Goal: Transaction & Acquisition: Purchase product/service

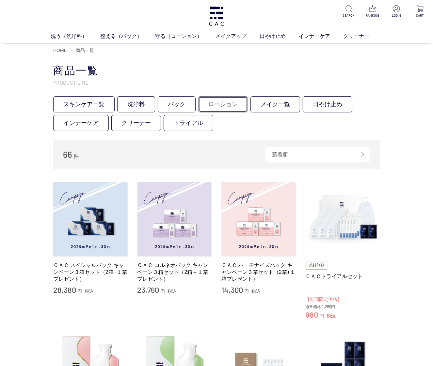
click at [229, 103] on link "ローション" at bounding box center [223, 104] width 50 height 16
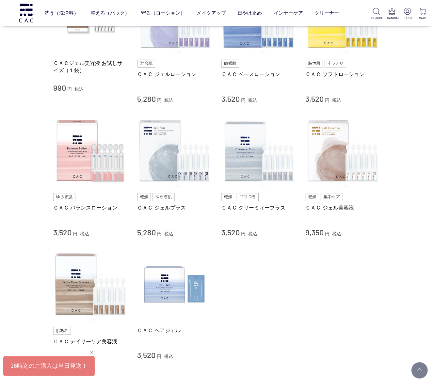
scroll to position [190, 0]
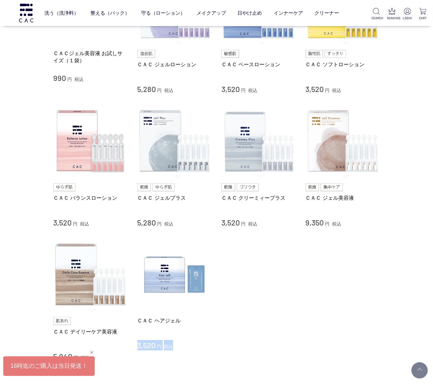
drag, startPoint x: 183, startPoint y: 350, endPoint x: 180, endPoint y: 332, distance: 18.6
click at [180, 332] on div "ＣＡＣ ヘアジェル 3,520 円 税込" at bounding box center [175, 334] width 74 height 33
click at [280, 357] on li "ＣＡＣ デイリーケア美容液 5,940 円 税込 ＣＡＣ ヘアジェル 3,520 円 税込" at bounding box center [216, 300] width 327 height 124
click at [424, 324] on div "買い物かご 買い物かご内の商品 買い物かごは空です... カテゴリから探す 商品一覧 スキンケア 洗う（洗浄料） 整える（パック） 守る（ローション） 保湿化…" at bounding box center [216, 122] width 433 height 597
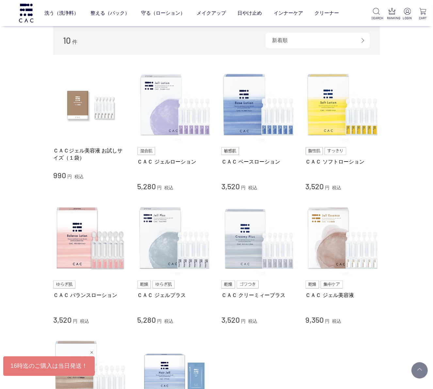
scroll to position [82, 0]
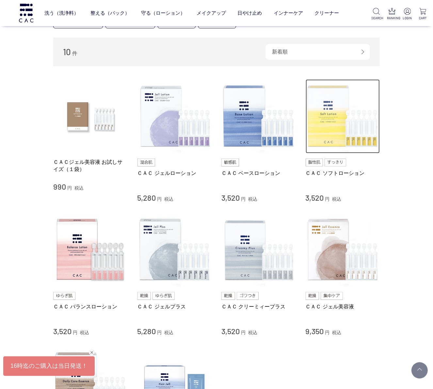
click at [326, 135] on img at bounding box center [343, 116] width 74 height 74
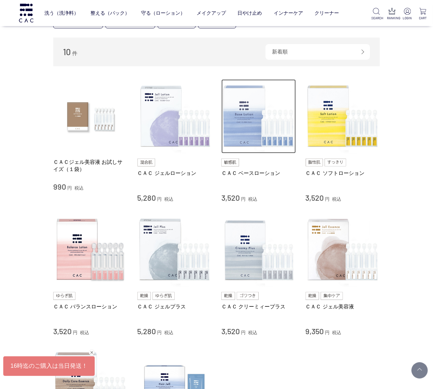
click at [257, 131] on img at bounding box center [258, 116] width 74 height 74
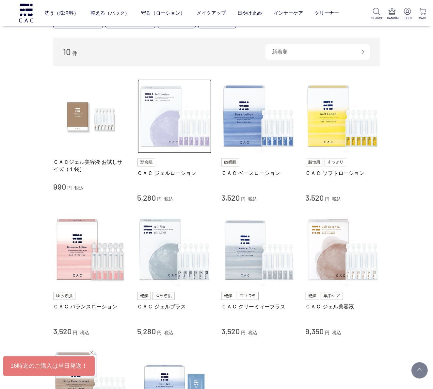
click at [184, 133] on img at bounding box center [175, 116] width 74 height 74
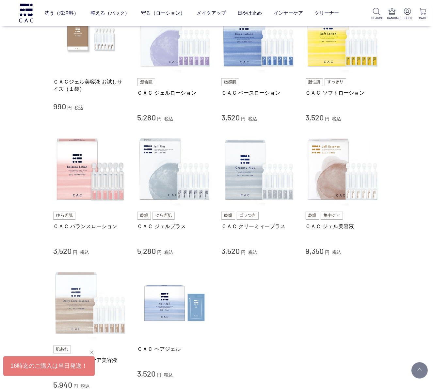
scroll to position [190, 0]
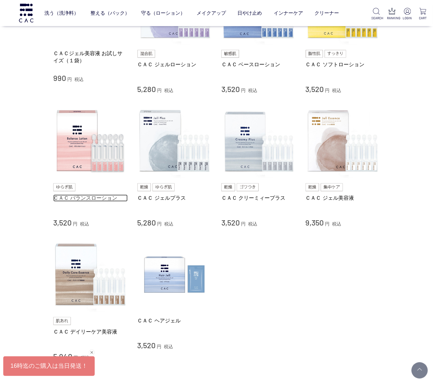
click at [97, 198] on link "ＣＡＣ バランスローション" at bounding box center [90, 198] width 74 height 7
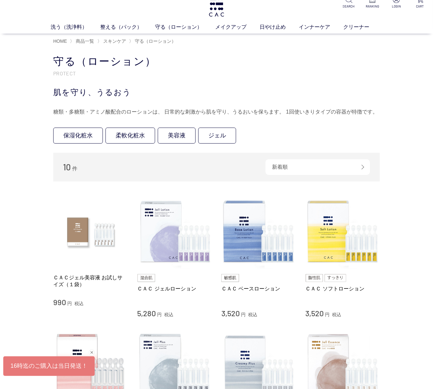
scroll to position [0, 0]
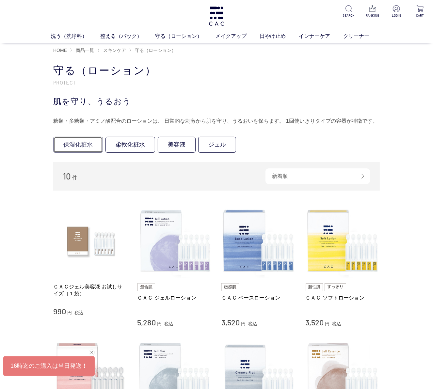
click at [90, 146] on link "保湿化粧水" at bounding box center [78, 145] width 50 height 16
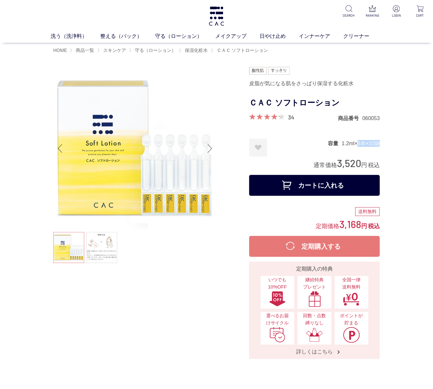
drag, startPoint x: 355, startPoint y: 144, endPoint x: 381, endPoint y: 144, distance: 25.8
drag, startPoint x: 390, startPoint y: 146, endPoint x: 429, endPoint y: 182, distance: 52.5
click at [366, 145] on dd "1.2ml×6本×10袋" at bounding box center [361, 143] width 38 height 7
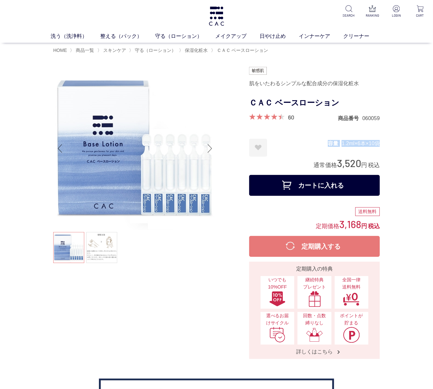
drag, startPoint x: 396, startPoint y: 144, endPoint x: 328, endPoint y: 146, distance: 68.3
drag, startPoint x: 328, startPoint y: 146, endPoint x: 415, endPoint y: 149, distance: 87.3
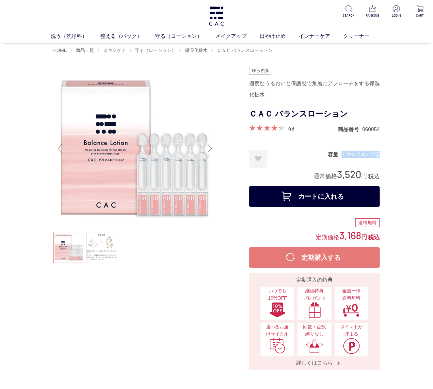
drag, startPoint x: 387, startPoint y: 156, endPoint x: 333, endPoint y: 154, distance: 53.9
click at [333, 154] on dt "容量" at bounding box center [335, 154] width 14 height 7
drag, startPoint x: 327, startPoint y: 154, endPoint x: 390, endPoint y: 160, distance: 63.6
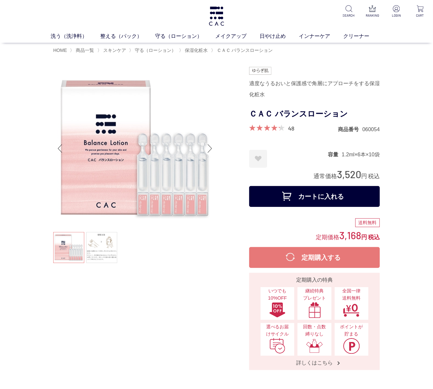
drag, startPoint x: 390, startPoint y: 160, endPoint x: 402, endPoint y: 160, distance: 11.4
drag, startPoint x: 396, startPoint y: 160, endPoint x: 326, endPoint y: 147, distance: 70.8
drag, startPoint x: 327, startPoint y: 147, endPoint x: 402, endPoint y: 158, distance: 76.0
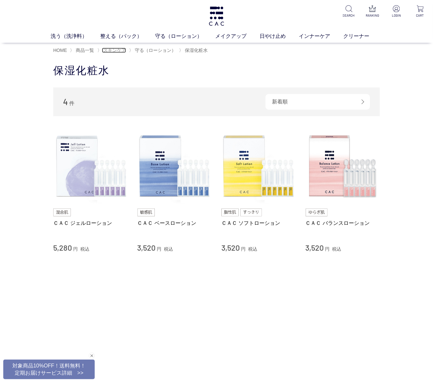
click at [116, 53] on span "スキンケア" at bounding box center [114, 50] width 23 height 5
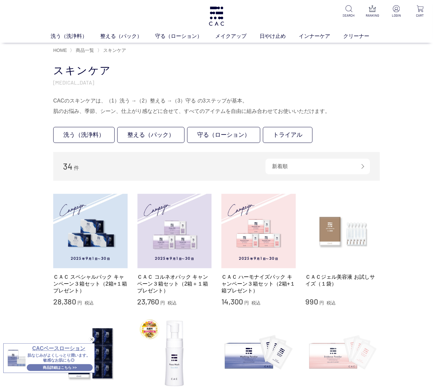
scroll to position [109, 0]
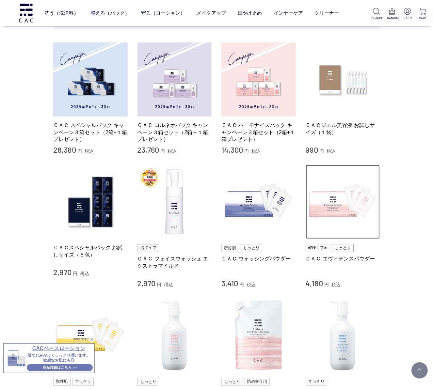
click at [339, 215] on img at bounding box center [343, 202] width 74 height 74
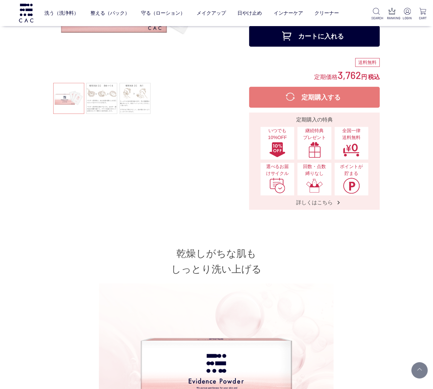
scroll to position [27, 0]
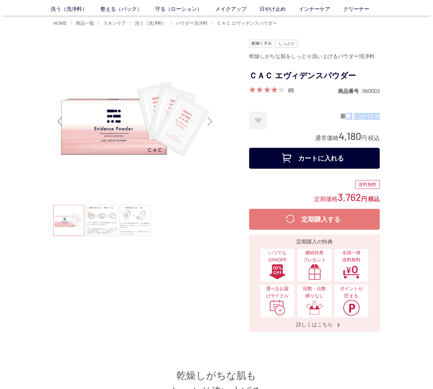
drag, startPoint x: 342, startPoint y: 114, endPoint x: 404, endPoint y: 122, distance: 62.5
drag, startPoint x: 403, startPoint y: 121, endPoint x: 396, endPoint y: 123, distance: 7.1
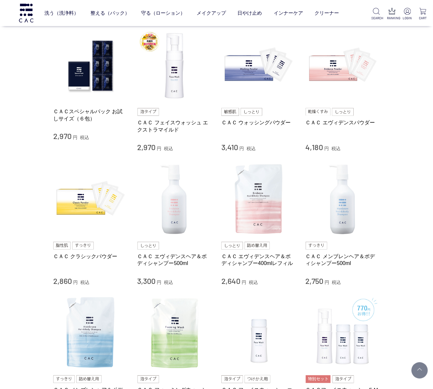
scroll to position [408, 0]
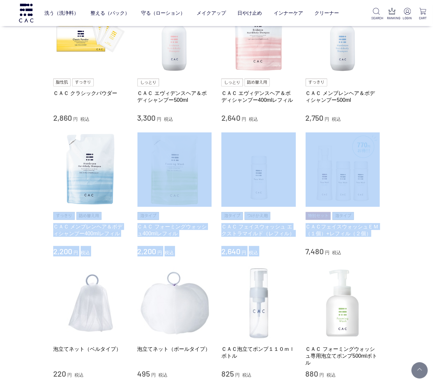
drag, startPoint x: 57, startPoint y: 226, endPoint x: 409, endPoint y: 241, distance: 352.4
click at [409, 241] on div "買い物かご 買い物かご内の商品 買い物かごは空です... カテゴリから探す 商品一覧 スキンケア 洗う（洗浄料） 整える（パック） 守る（ローション） メイク…" at bounding box center [216, 29] width 433 height 847
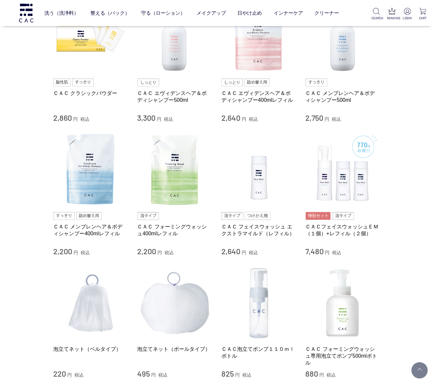
drag, startPoint x: 409, startPoint y: 241, endPoint x: 422, endPoint y: 259, distance: 22.5
click at [422, 259] on div "買い物かご 買い物かご内の商品 買い物かごは空です... カテゴリから探す 商品一覧 スキンケア 洗う（洗浄料） 整える（パック） 守る（ローション） メイク…" at bounding box center [216, 29] width 433 height 847
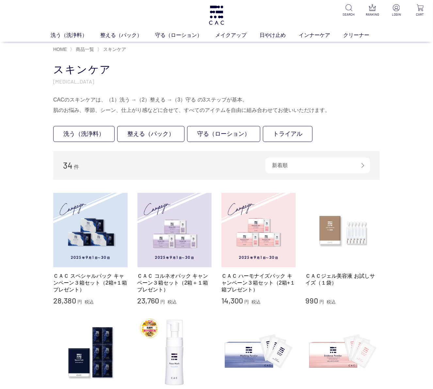
scroll to position [0, 0]
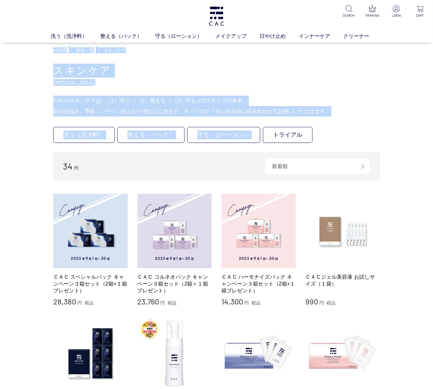
drag, startPoint x: 270, startPoint y: 119, endPoint x: 48, endPoint y: 64, distance: 228.5
drag, startPoint x: 48, startPoint y: 64, endPoint x: 45, endPoint y: 71, distance: 7.0
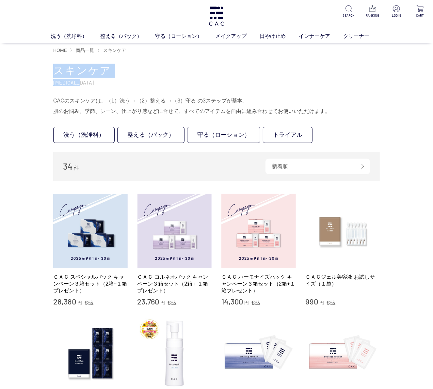
drag, startPoint x: 52, startPoint y: 67, endPoint x: 109, endPoint y: 84, distance: 59.7
drag, startPoint x: 109, startPoint y: 84, endPoint x: 109, endPoint y: 91, distance: 6.5
click at [109, 91] on div "スキンケア [MEDICAL_DATA] CACのスキンケアは、（1）洗う →（2）整える →（3）守る の3ステップが基本。 肌のお悩み、季節、シーン、仕上…" at bounding box center [216, 90] width 327 height 53
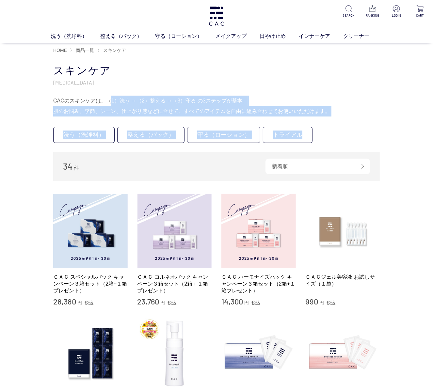
drag, startPoint x: 109, startPoint y: 90, endPoint x: 348, endPoint y: 117, distance: 240.0
click at [348, 116] on div "CACのスキンケアは、（1）洗う →（2）整える →（3）守る の3ステップが基本。 肌のお悩み、季節、シーン、仕上がり感などに合せて、すべてのアイテムを自由…" at bounding box center [216, 106] width 327 height 21
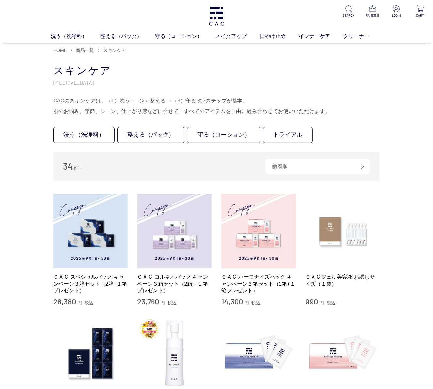
drag, startPoint x: 345, startPoint y: 113, endPoint x: 44, endPoint y: 62, distance: 304.9
drag, startPoint x: 245, startPoint y: 90, endPoint x: 250, endPoint y: 91, distance: 5.2
click at [245, 90] on div "スキンケア SKIN CARE CACのスキンケアは、（1）洗う →（2）整える →（3）守る の3ステップが基本。 肌のお悩み、季節、シーン、仕上がり感など…" at bounding box center [216, 90] width 327 height 53
drag, startPoint x: 337, startPoint y: 110, endPoint x: 48, endPoint y: 64, distance: 292.8
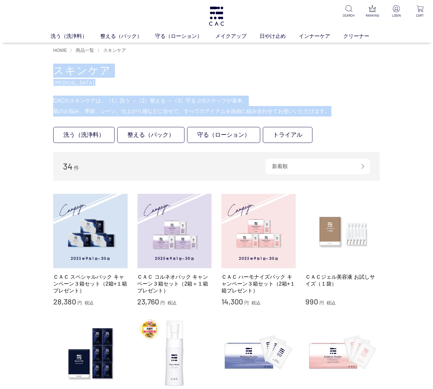
drag, startPoint x: 47, startPoint y: 66, endPoint x: 359, endPoint y: 108, distance: 314.8
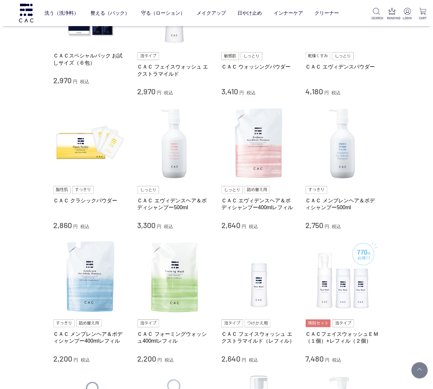
scroll to position [299, 0]
